Goal: Task Accomplishment & Management: Manage account settings

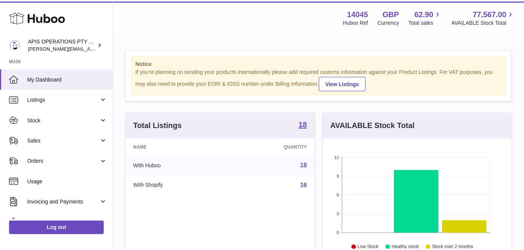
scroll to position [119, 191]
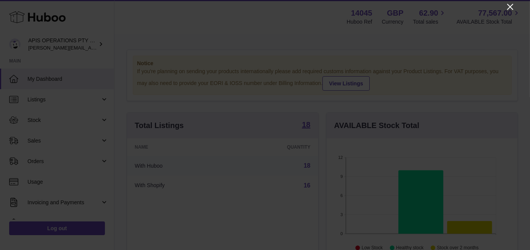
click at [509, 5] on icon "Close" at bounding box center [510, 6] width 9 height 9
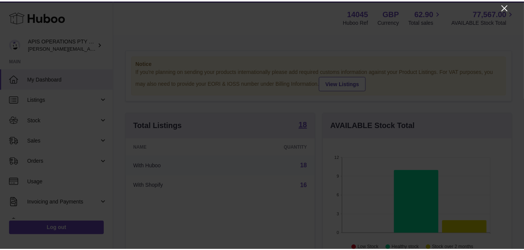
scroll to position [381441, 381372]
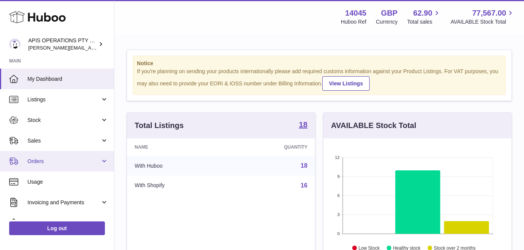
click at [103, 161] on link "Orders" at bounding box center [57, 161] width 114 height 21
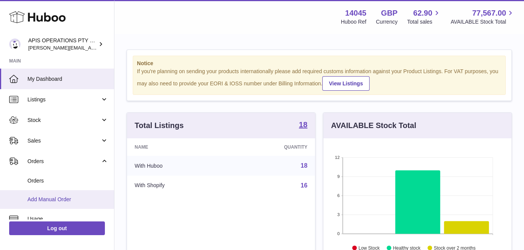
click at [46, 202] on span "Add Manual Order" at bounding box center [67, 199] width 81 height 7
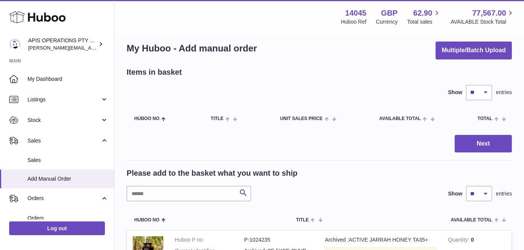
click at [524, 242] on html ".st0{fill:#141414;}" at bounding box center [262, 117] width 524 height 250
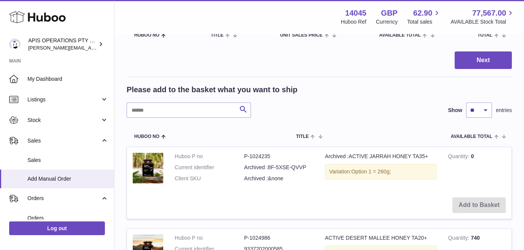
click at [524, 159] on html ".st0{fill:#141414;}" at bounding box center [262, 33] width 524 height 250
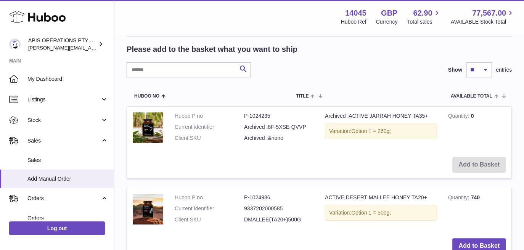
scroll to position [198, 0]
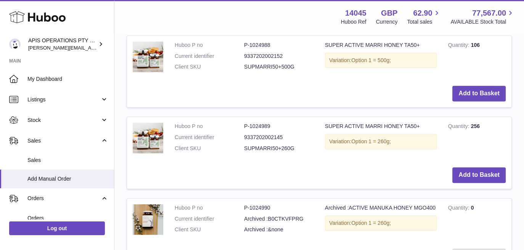
scroll to position [488, 0]
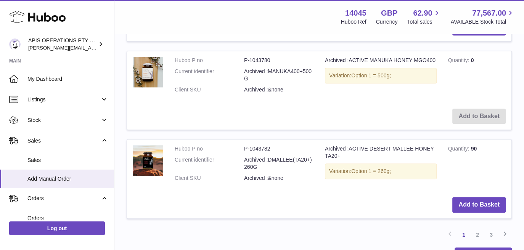
click at [477, 235] on link "2" at bounding box center [478, 235] width 14 height 14
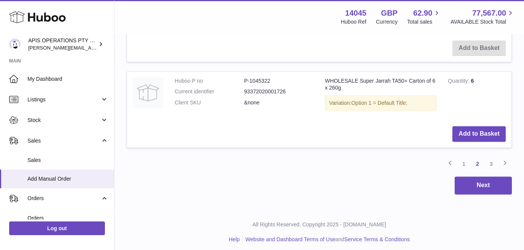
scroll to position [911, 0]
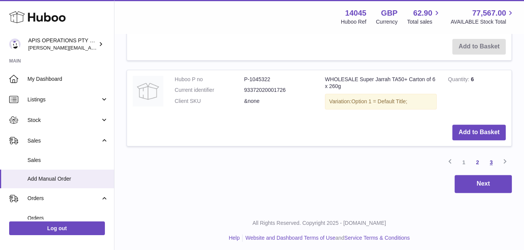
click at [491, 159] on link "3" at bounding box center [492, 163] width 14 height 14
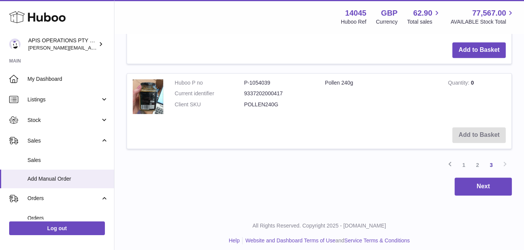
scroll to position [340, 0]
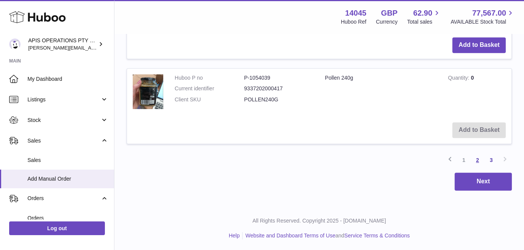
click at [478, 161] on link "2" at bounding box center [478, 160] width 14 height 14
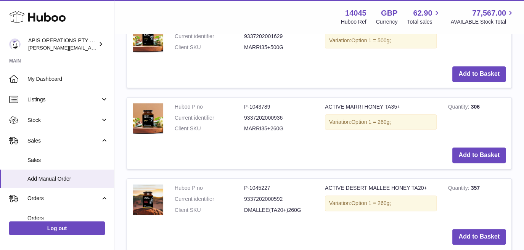
scroll to position [620, 0]
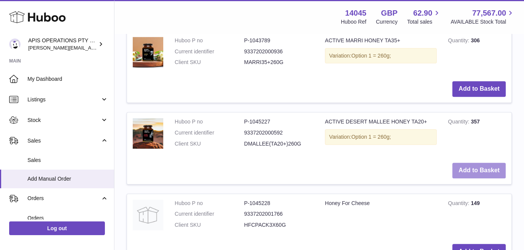
click at [493, 169] on button "Add to Basket" at bounding box center [479, 171] width 53 height 16
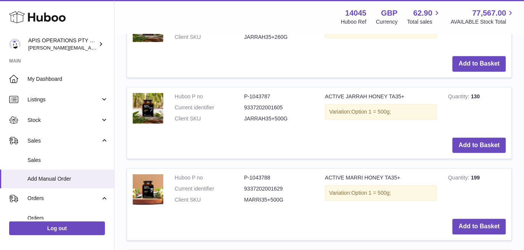
scroll to position [48, 0]
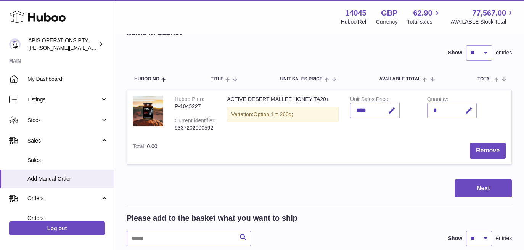
click at [524, 24] on html ".st0{fill:#141414;}" at bounding box center [262, 77] width 524 height 250
click at [439, 110] on div "*" at bounding box center [452, 110] width 50 height 15
click at [471, 111] on icon "button" at bounding box center [469, 111] width 8 height 8
type input "**"
click at [370, 110] on div "****" at bounding box center [375, 110] width 50 height 15
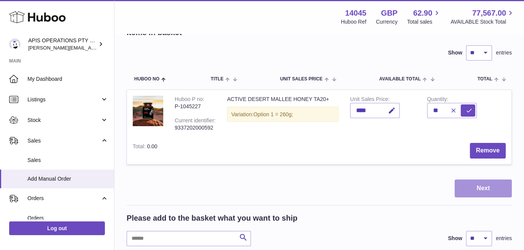
click at [487, 184] on button "Next" at bounding box center [483, 189] width 57 height 18
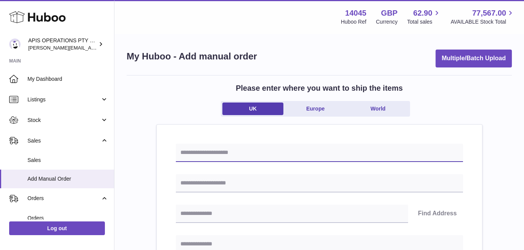
click at [224, 154] on input "text" at bounding box center [319, 153] width 287 height 18
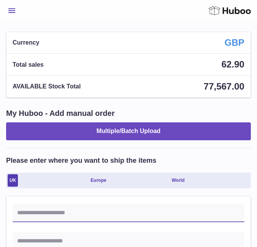
click at [80, 212] on input "text" at bounding box center [129, 213] width 232 height 18
paste input "******"
type input "******"
click at [50, 245] on input "text" at bounding box center [129, 241] width 232 height 18
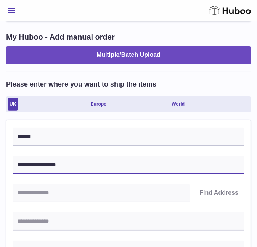
scroll to position [101, 0]
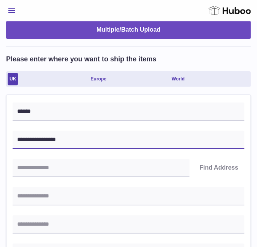
type input "**********"
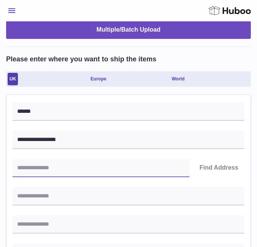
click at [44, 168] on input "text" at bounding box center [101, 168] width 177 height 18
click at [73, 167] on input "text" at bounding box center [101, 168] width 177 height 18
paste input "********"
type input "********"
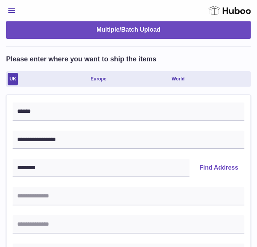
click at [220, 165] on button "Find Address" at bounding box center [218, 168] width 51 height 18
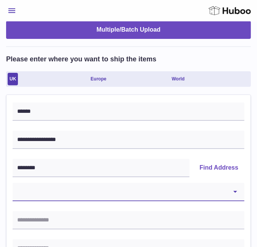
click at [75, 198] on select "**********" at bounding box center [129, 192] width 232 height 18
select select "*"
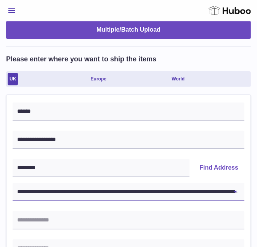
click at [13, 183] on select "**********" at bounding box center [129, 192] width 232 height 18
type input "**********"
type input "********"
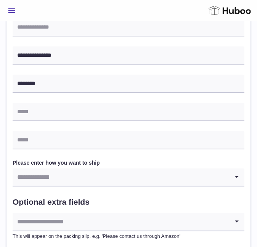
scroll to position [376, 0]
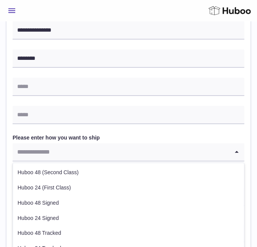
click at [125, 151] on input "Search for option" at bounding box center [121, 152] width 217 height 18
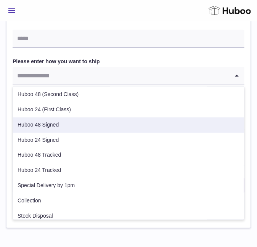
scroll to position [0, 0]
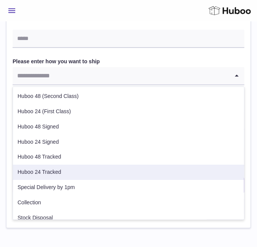
click at [33, 168] on li "Huboo 24 Tracked" at bounding box center [128, 172] width 231 height 15
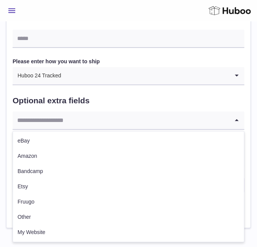
click at [73, 118] on input "Search for option" at bounding box center [121, 121] width 217 height 18
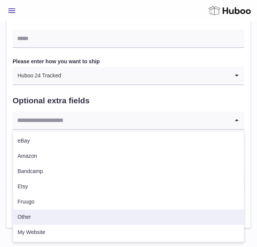
click at [75, 213] on li "Other" at bounding box center [128, 217] width 231 height 15
click at [191, 123] on input "Search for option" at bounding box center [121, 121] width 217 height 18
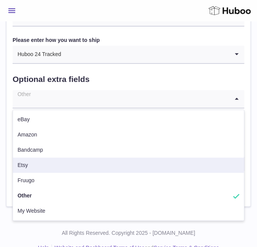
scroll to position [489, 0]
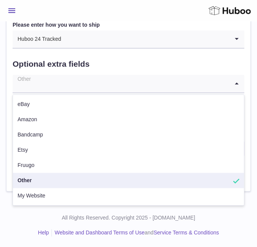
click at [103, 181] on li "Other" at bounding box center [128, 180] width 231 height 15
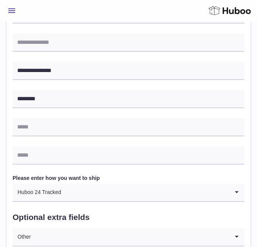
scroll to position [331, 0]
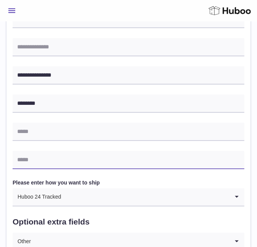
drag, startPoint x: 85, startPoint y: 166, endPoint x: 162, endPoint y: 214, distance: 90.0
click at [162, 214] on div "**********" at bounding box center [129, 80] width 232 height 415
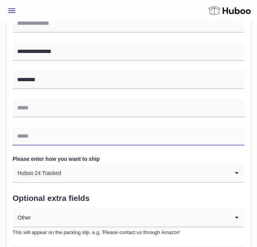
scroll to position [362, 0]
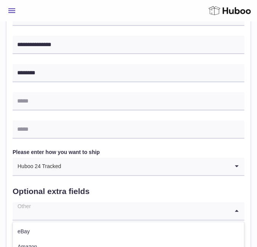
click at [176, 209] on input "Search for option" at bounding box center [121, 212] width 217 height 18
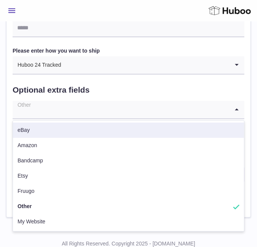
scroll to position [478, 0]
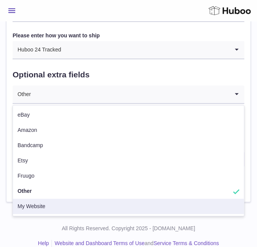
click at [228, 235] on div "All Rights Reserved. Copyright 2025 - Huboo.co.uk Help Website and Dashboard Te…" at bounding box center [128, 236] width 257 height 45
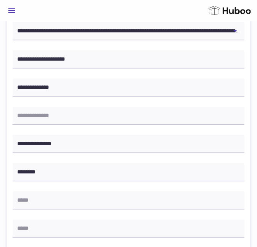
scroll to position [0, 0]
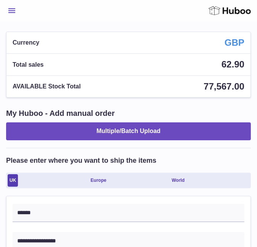
click at [222, 9] on icon at bounding box center [230, 10] width 42 height 11
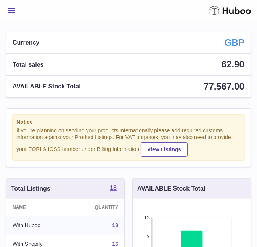
scroll to position [119, 118]
click at [11, 11] on span "Menu" at bounding box center [11, 10] width 7 height 5
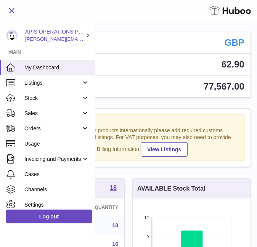
click at [52, 37] on span "[PERSON_NAME][EMAIL_ADDRESS][PERSON_NAME][DOMAIN_NAME]" at bounding box center [108, 39] width 166 height 6
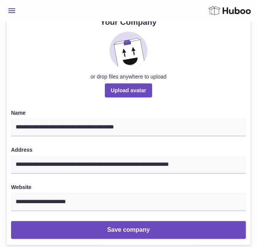
scroll to position [72, 0]
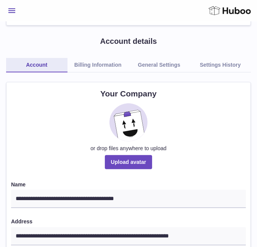
click at [88, 68] on link "Billing Information" at bounding box center [98, 65] width 61 height 14
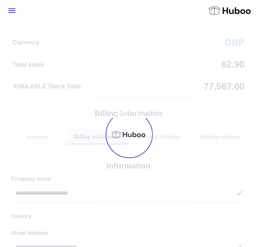
select select "**"
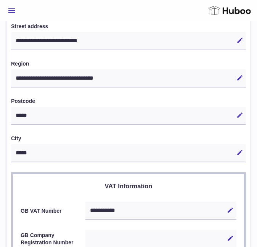
scroll to position [11, 0]
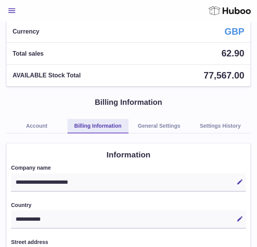
click at [160, 126] on link "General Settings" at bounding box center [159, 126] width 61 height 14
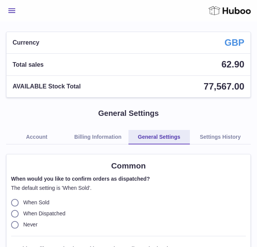
click at [12, 14] on button "Menu" at bounding box center [11, 10] width 11 height 15
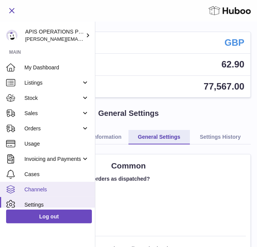
click at [93, 197] on link "Channels" at bounding box center [47, 189] width 95 height 15
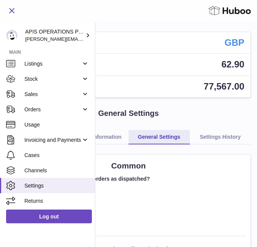
scroll to position [25, 0]
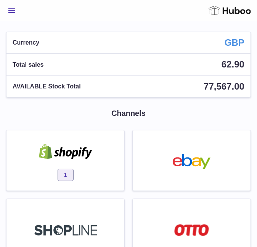
click at [12, 11] on span "Menu" at bounding box center [11, 10] width 7 height 5
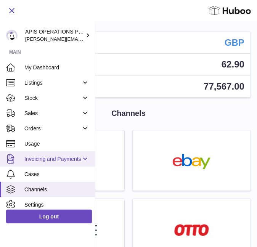
click at [50, 160] on span "Invoicing and Payments" at bounding box center [52, 159] width 57 height 7
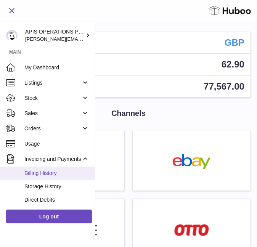
click at [45, 177] on span "Billing History" at bounding box center [56, 173] width 65 height 7
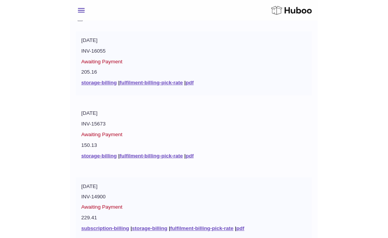
scroll to position [168, 0]
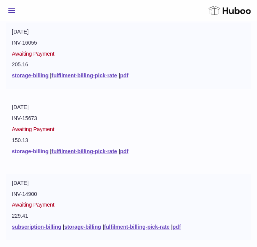
click at [46, 151] on link "storage-billing" at bounding box center [30, 151] width 37 height 6
